Goal: Information Seeking & Learning: Learn about a topic

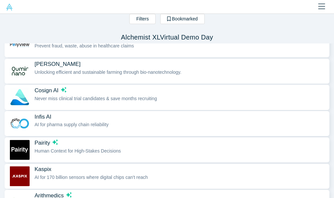
scroll to position [90, 0]
